Goal: Task Accomplishment & Management: Manage account settings

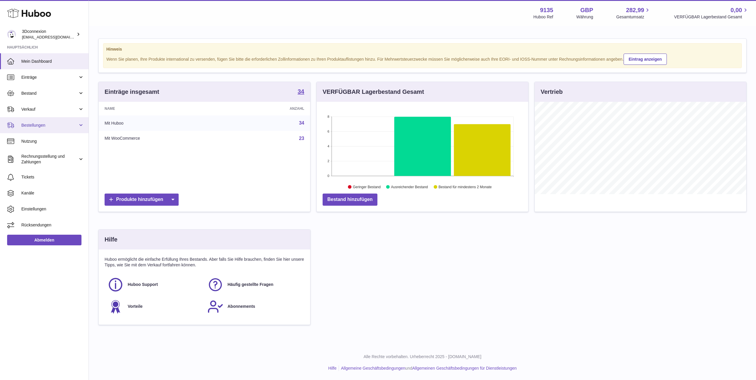
scroll to position [92, 212]
click at [40, 109] on span "Verkauf" at bounding box center [49, 110] width 57 height 6
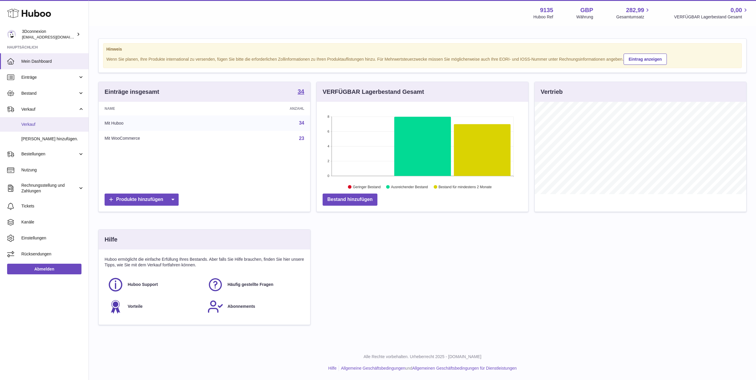
click at [44, 124] on span "Verkauf" at bounding box center [52, 125] width 63 height 6
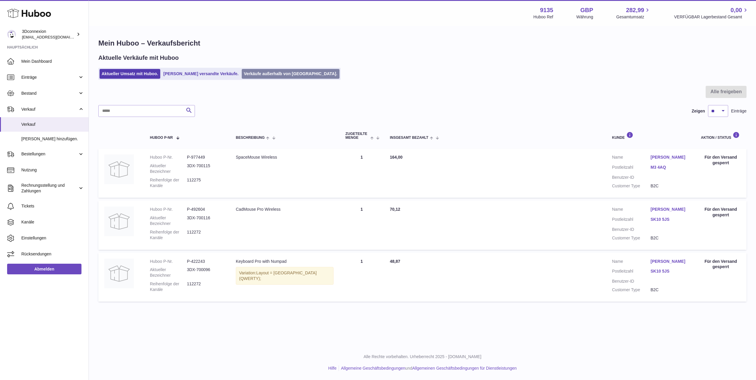
click at [242, 72] on link "Verkäufe außerhalb von [GEOGRAPHIC_DATA]." at bounding box center [290, 74] width 97 height 10
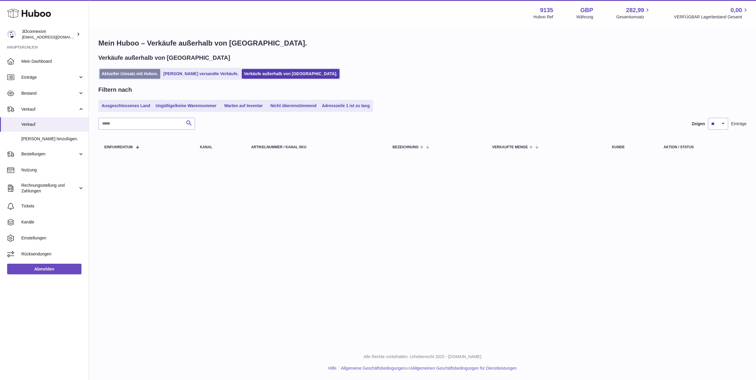
click at [126, 77] on link "Aktueller Umsatz mit Huboo." at bounding box center [130, 74] width 61 height 10
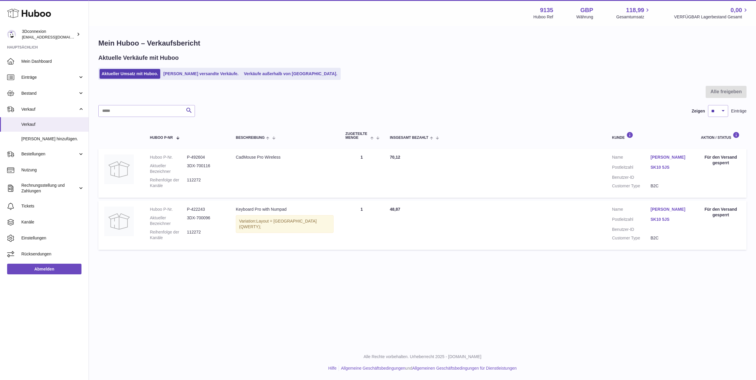
click at [258, 67] on div "Aktuelle Verkäufe mit Huboo Aktueller Umsatz mit Huboo. Von Huboo versandte Ver…" at bounding box center [422, 67] width 648 height 26
click at [256, 72] on link "Verkäufe außerhalb von [GEOGRAPHIC_DATA]." at bounding box center [290, 74] width 97 height 10
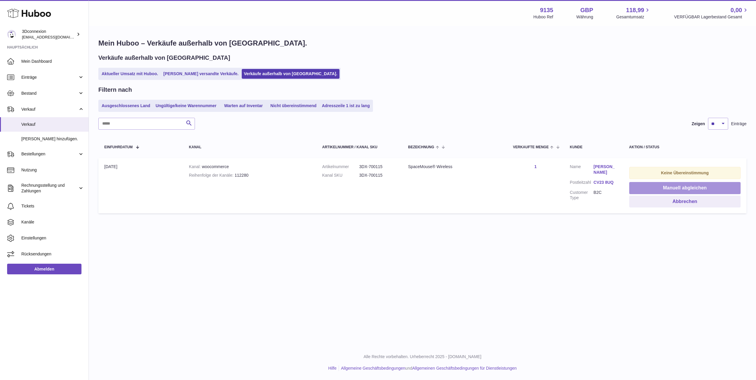
click at [653, 186] on button "Manuell abgleichen" at bounding box center [684, 188] width 111 height 12
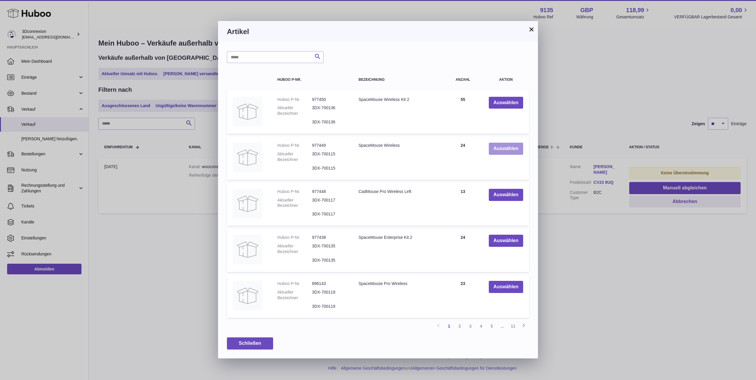
click at [496, 150] on button "Auswählen" at bounding box center [506, 149] width 34 height 12
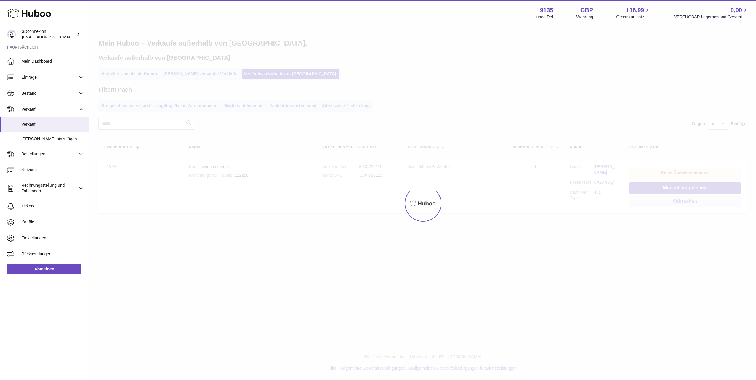
click at [137, 71] on link "Aktueller Umsatz mit Huboo." at bounding box center [130, 74] width 61 height 10
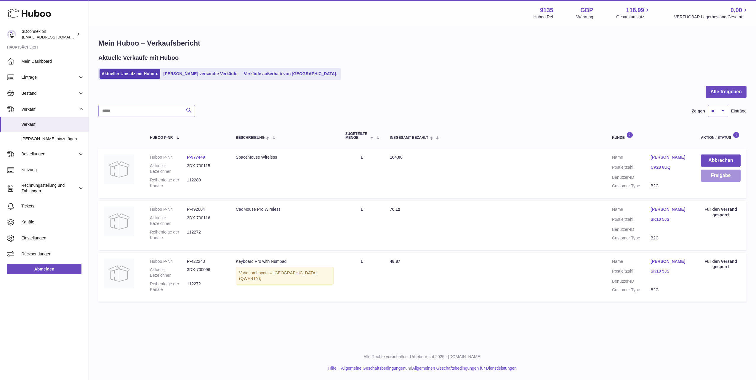
click at [726, 175] on button "Freigabe" at bounding box center [721, 176] width 40 height 12
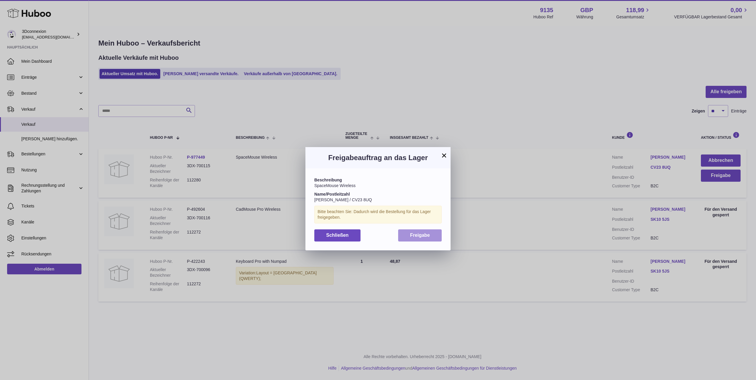
drag, startPoint x: 410, startPoint y: 224, endPoint x: 412, endPoint y: 234, distance: 10.0
click at [410, 225] on div "Beschreibung SpaceMouse Wireless Name/Postleitzahl [PERSON_NAME] / CV23 8UQ Bit…" at bounding box center [378, 210] width 145 height 82
click at [412, 234] on span "Freigabe" at bounding box center [420, 235] width 20 height 5
